Goal: Task Accomplishment & Management: Manage account settings

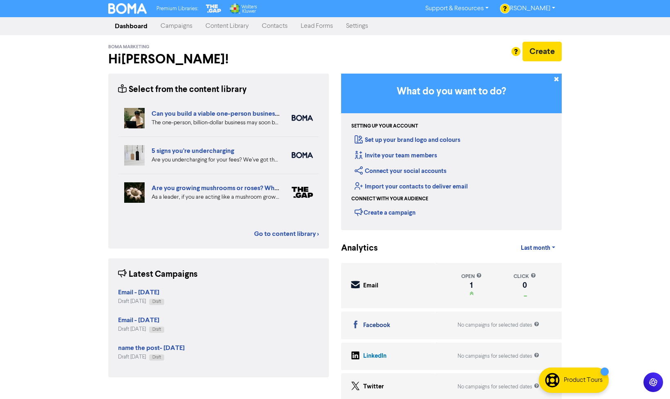
click at [363, 23] on link "Settings" at bounding box center [357, 26] width 35 height 16
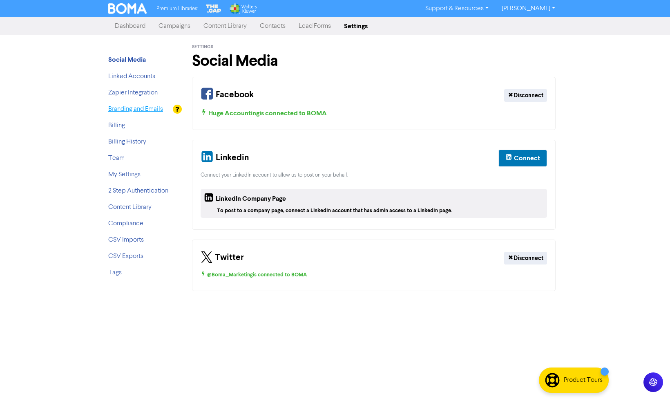
click at [134, 108] on link "Branding and Emails" at bounding box center [135, 109] width 55 height 7
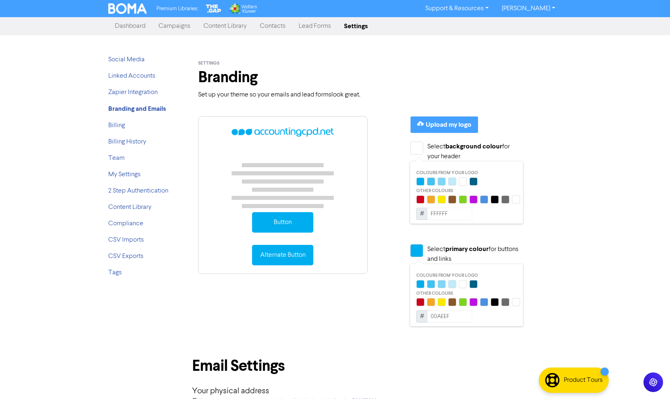
click at [217, 28] on link "Content Library" at bounding box center [225, 26] width 56 height 16
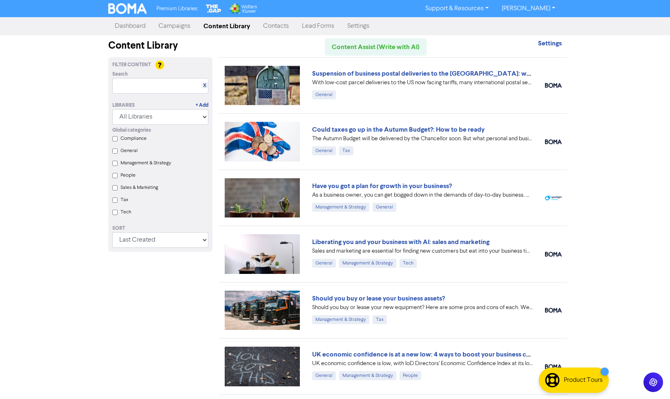
click at [353, 27] on link "Settings" at bounding box center [358, 26] width 35 height 16
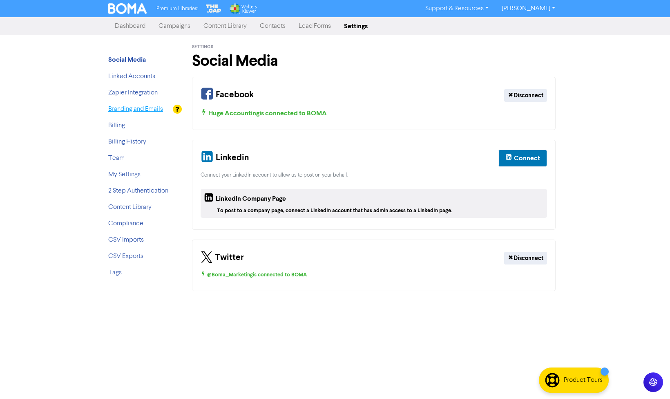
click at [147, 108] on link "Branding and Emails" at bounding box center [135, 109] width 55 height 7
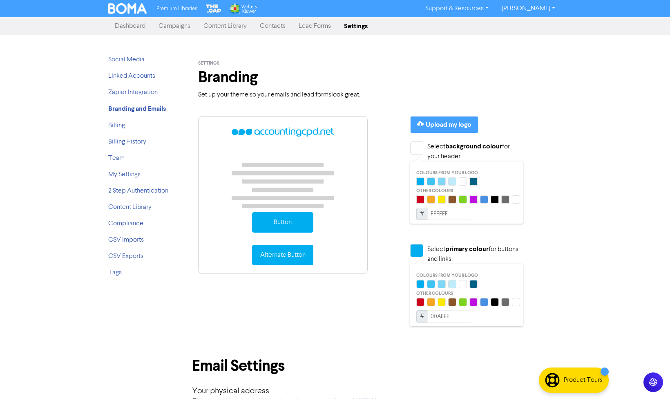
scroll to position [98, 0]
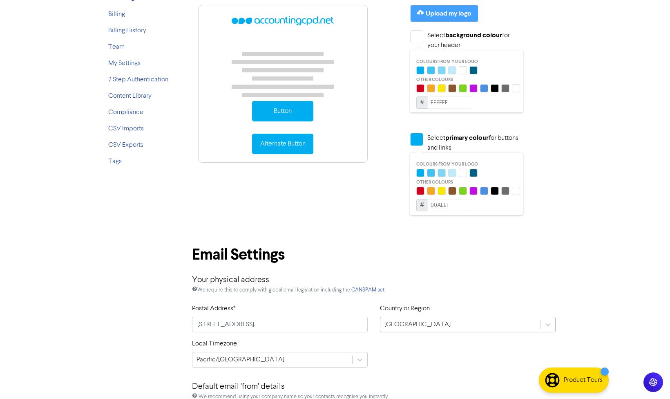
click at [426, 325] on div "[GEOGRAPHIC_DATA]" at bounding box center [468, 325] width 176 height 16
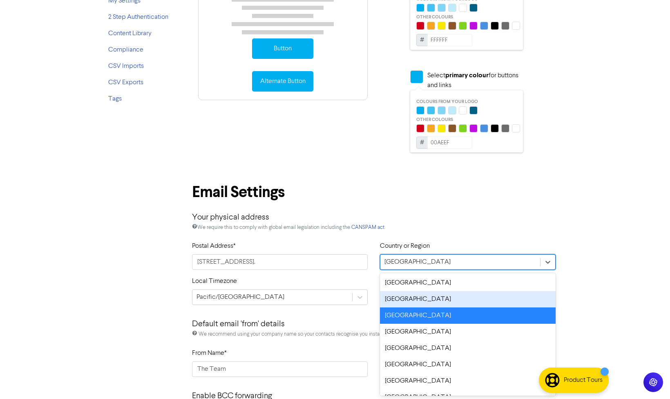
click at [417, 298] on div "New Zealand" at bounding box center [468, 299] width 176 height 16
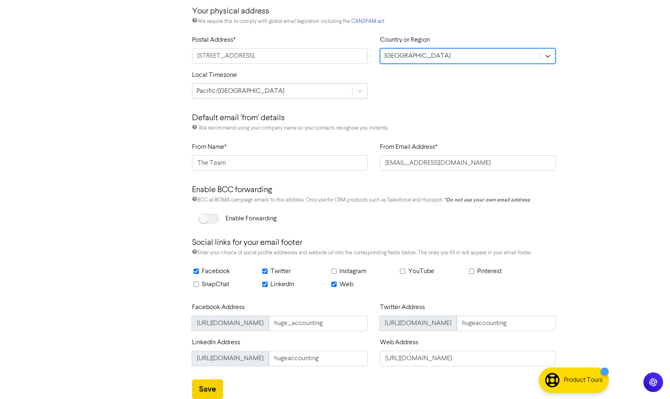
scroll to position [379, 0]
click at [213, 386] on button "Save" at bounding box center [207, 390] width 31 height 20
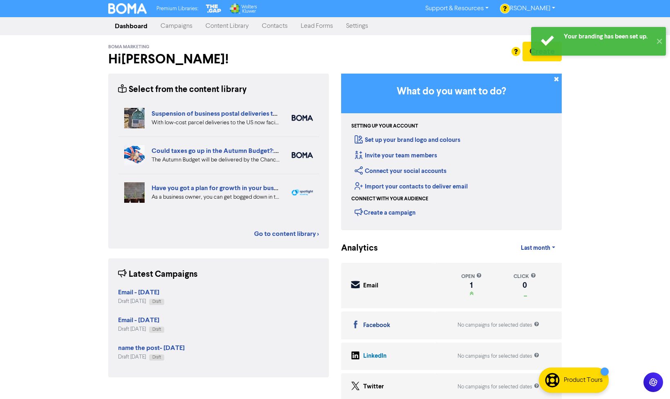
click at [217, 25] on link "Content Library" at bounding box center [227, 26] width 56 height 16
